Goal: Task Accomplishment & Management: Manage account settings

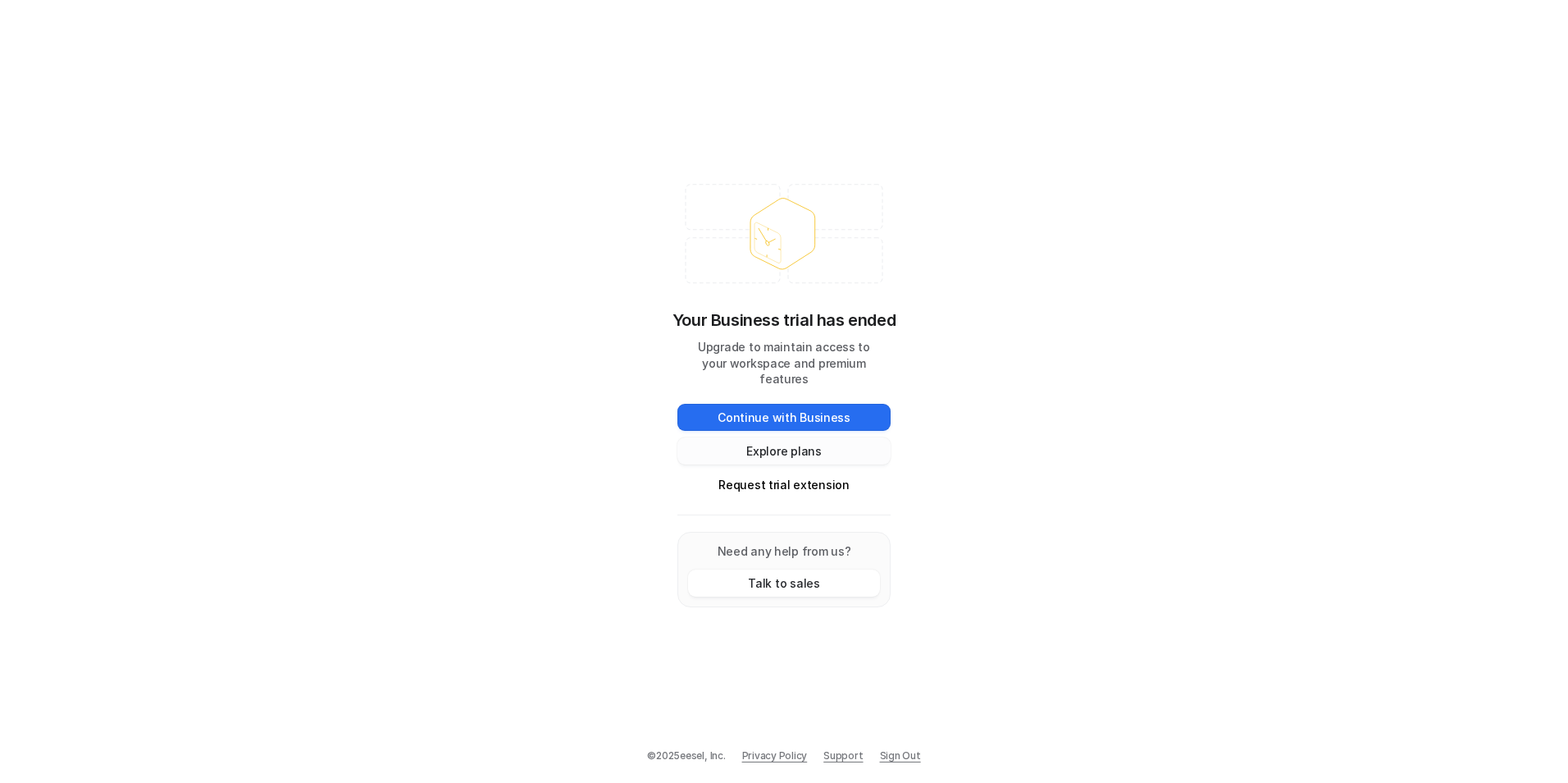
click at [800, 443] on button "Explore plans" at bounding box center [784, 451] width 214 height 27
click at [778, 473] on button "Request trial extension" at bounding box center [784, 484] width 214 height 27
click at [804, 472] on button "Request trial extension" at bounding box center [784, 484] width 214 height 27
click at [807, 577] on button "Talk to sales" at bounding box center [784, 583] width 192 height 27
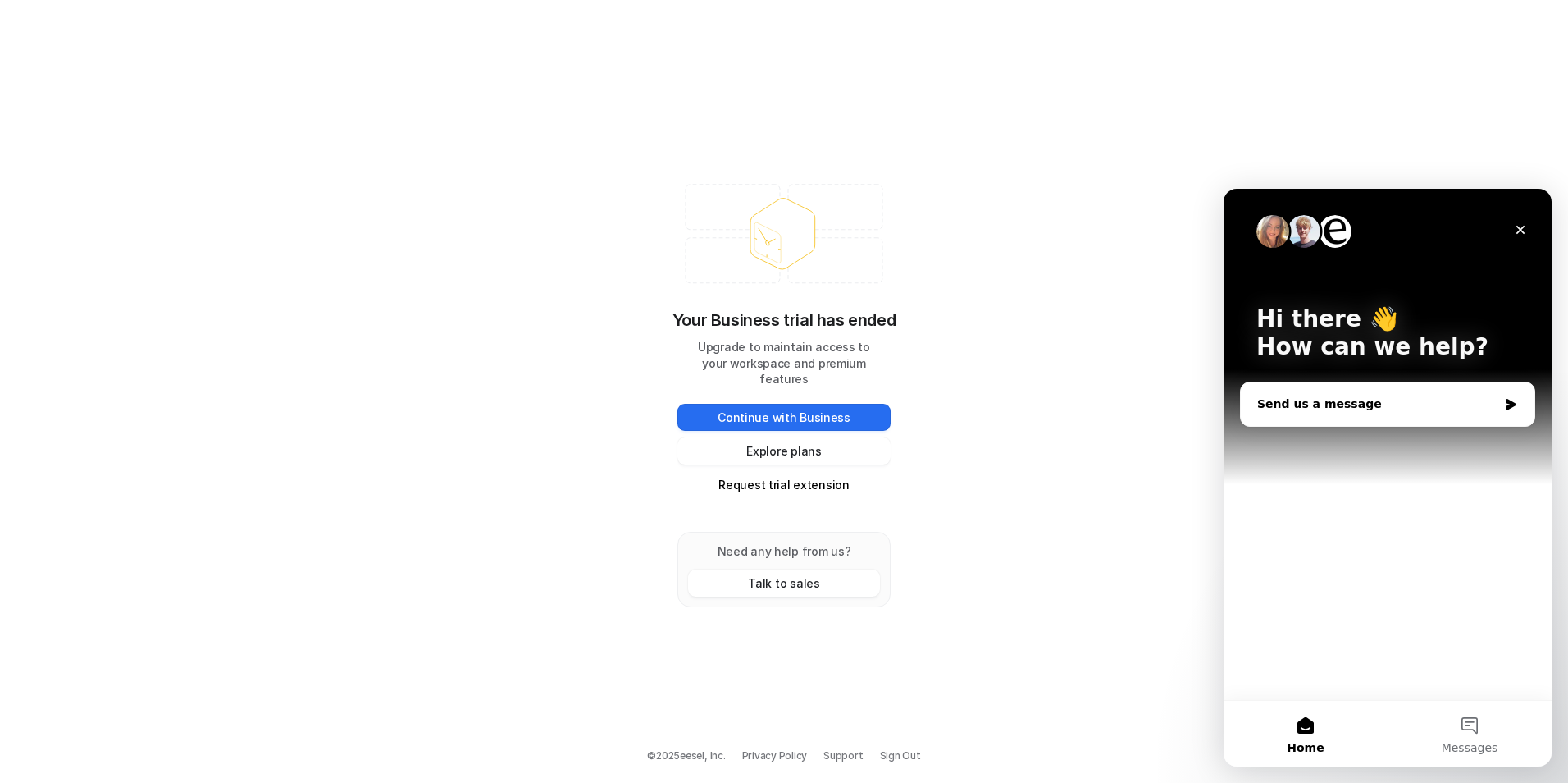
click at [1299, 402] on div "Send us a message" at bounding box center [1377, 404] width 240 height 17
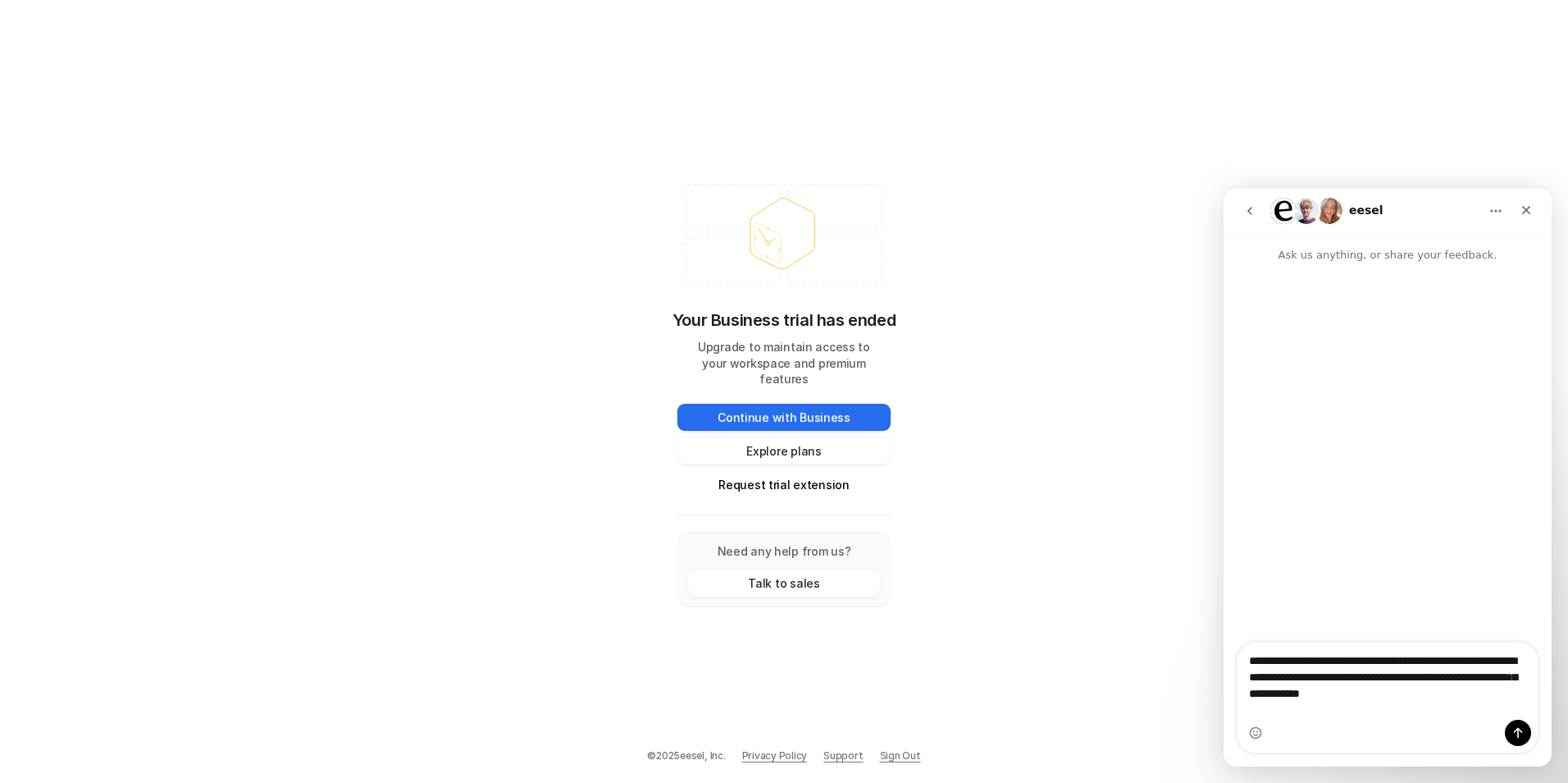
type textarea "**********"
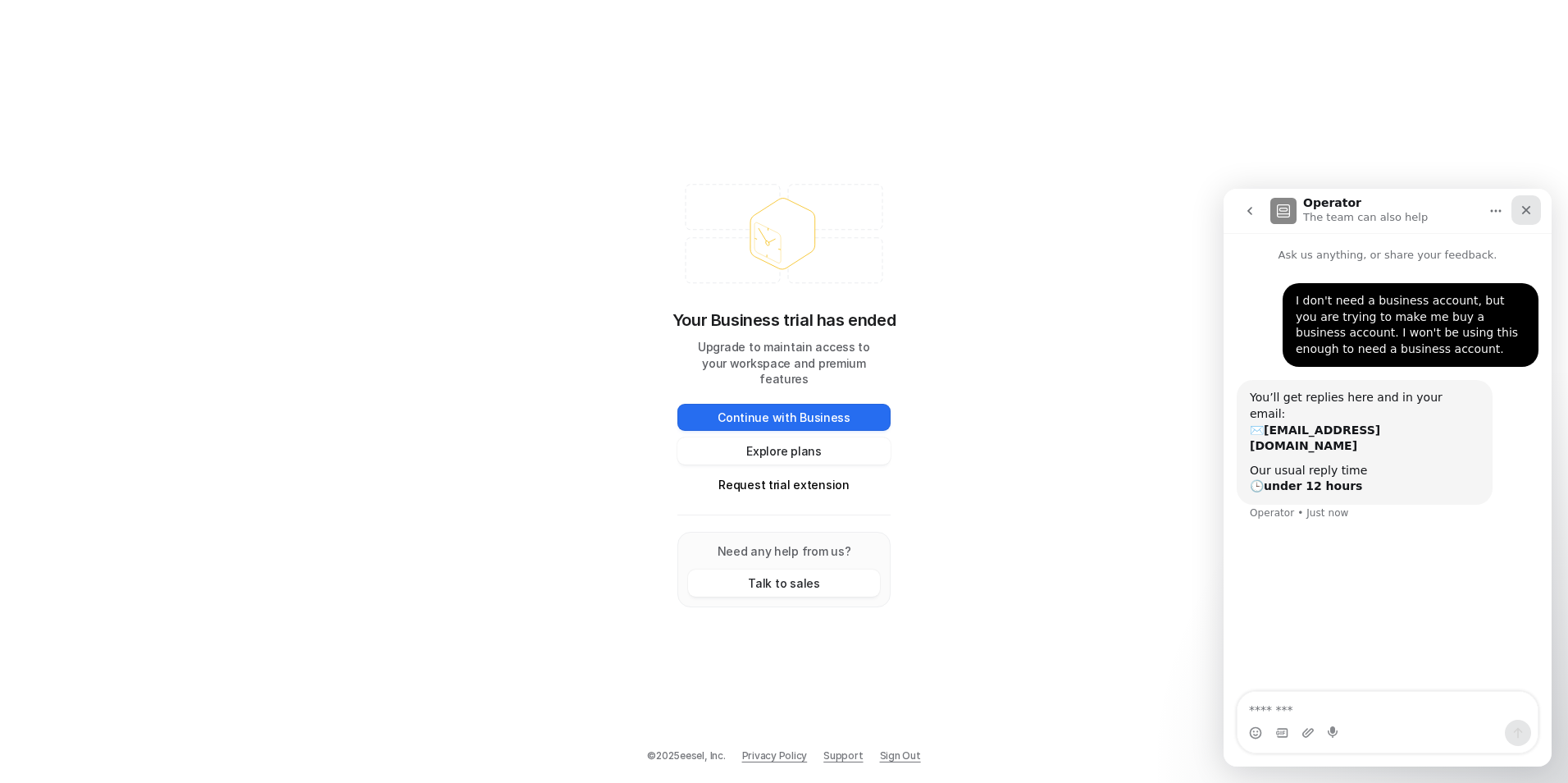
click at [1523, 211] on icon "Close" at bounding box center [1526, 210] width 13 height 13
